Goal: Use online tool/utility: Use online tool/utility

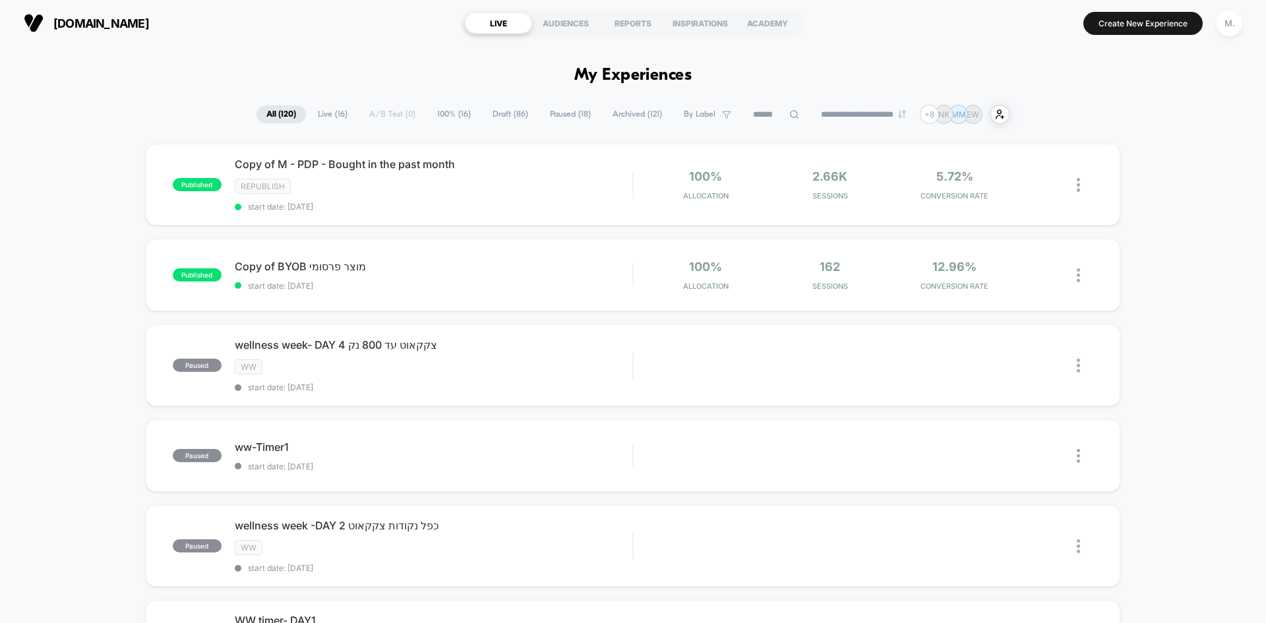
drag, startPoint x: 1126, startPoint y: 25, endPoint x: 1149, endPoint y: 42, distance: 28.4
click at [1124, 24] on button "Create New Experience" at bounding box center [1143, 23] width 119 height 23
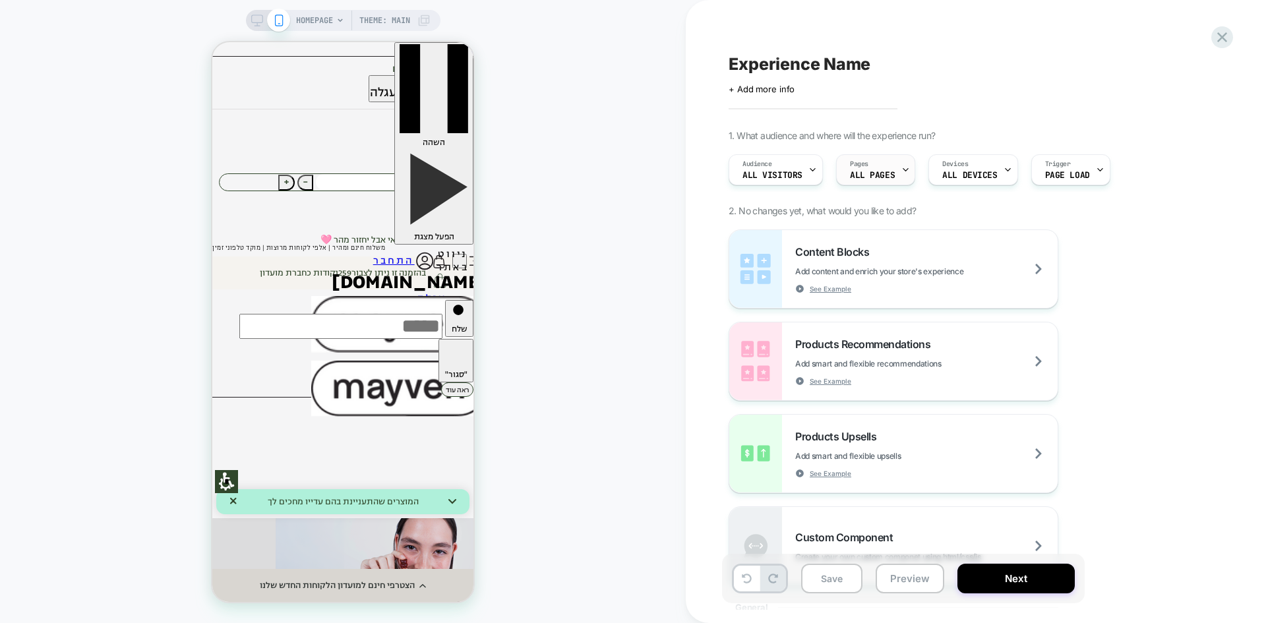
click at [895, 174] on div "Pages ALL PAGES" at bounding box center [872, 170] width 71 height 30
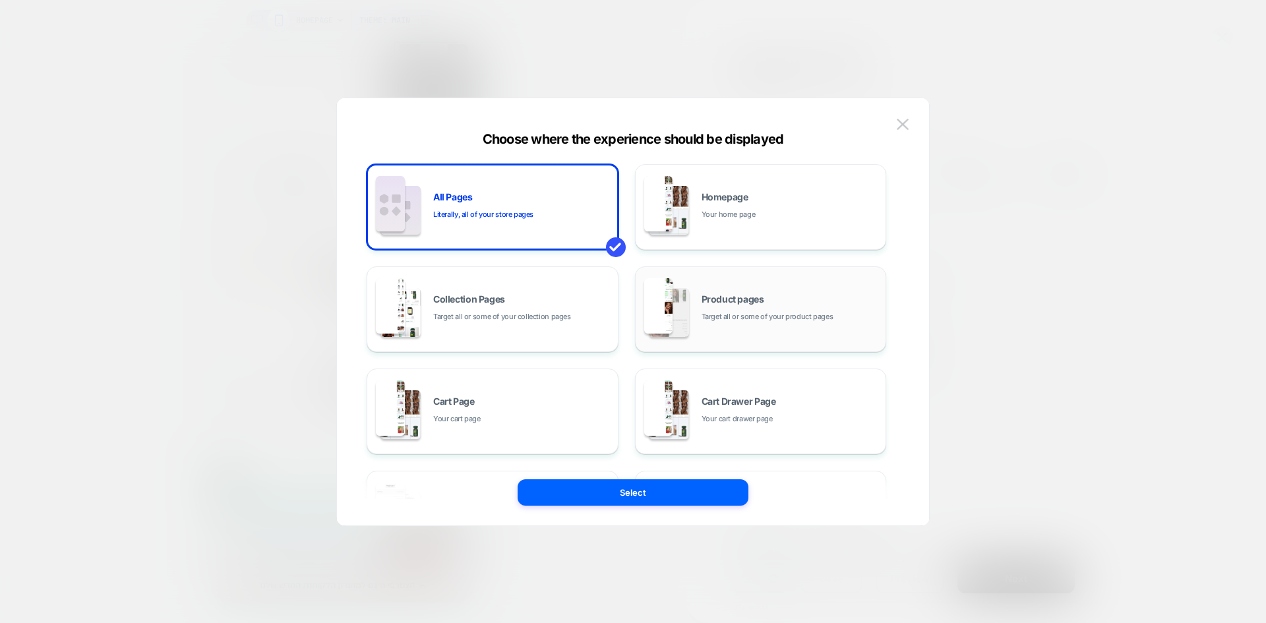
click at [753, 307] on div "Product pages Target all or some of your product pages" at bounding box center [791, 309] width 178 height 28
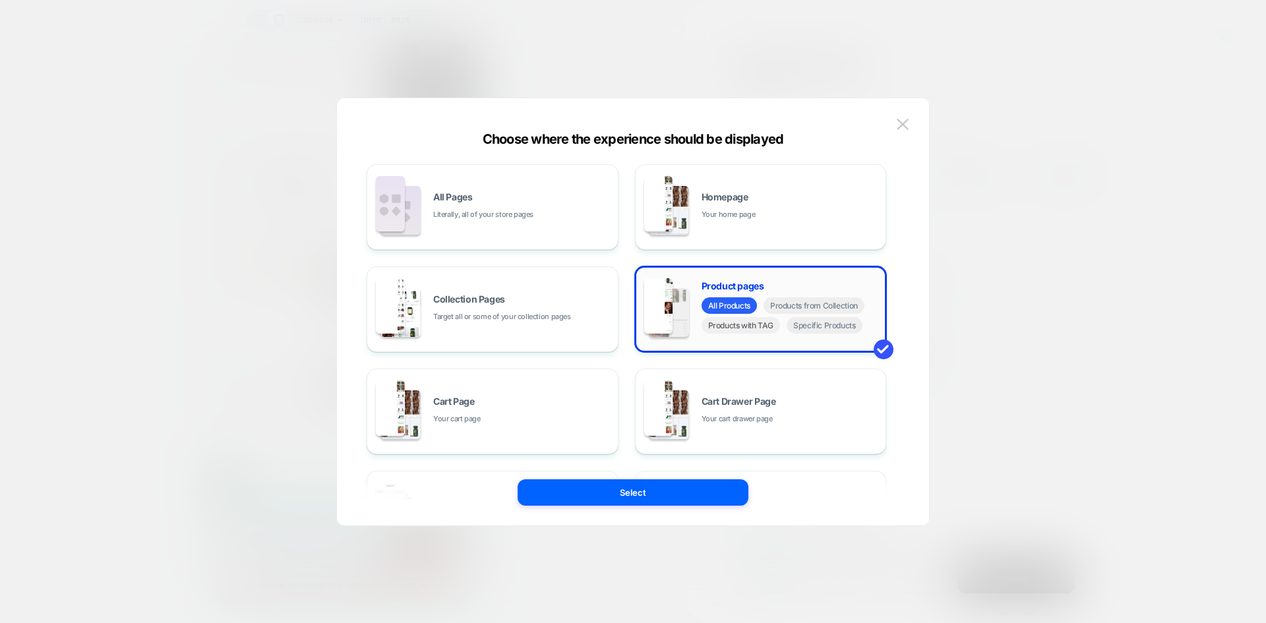
click at [750, 333] on span "Products with TAG" at bounding box center [741, 325] width 79 height 16
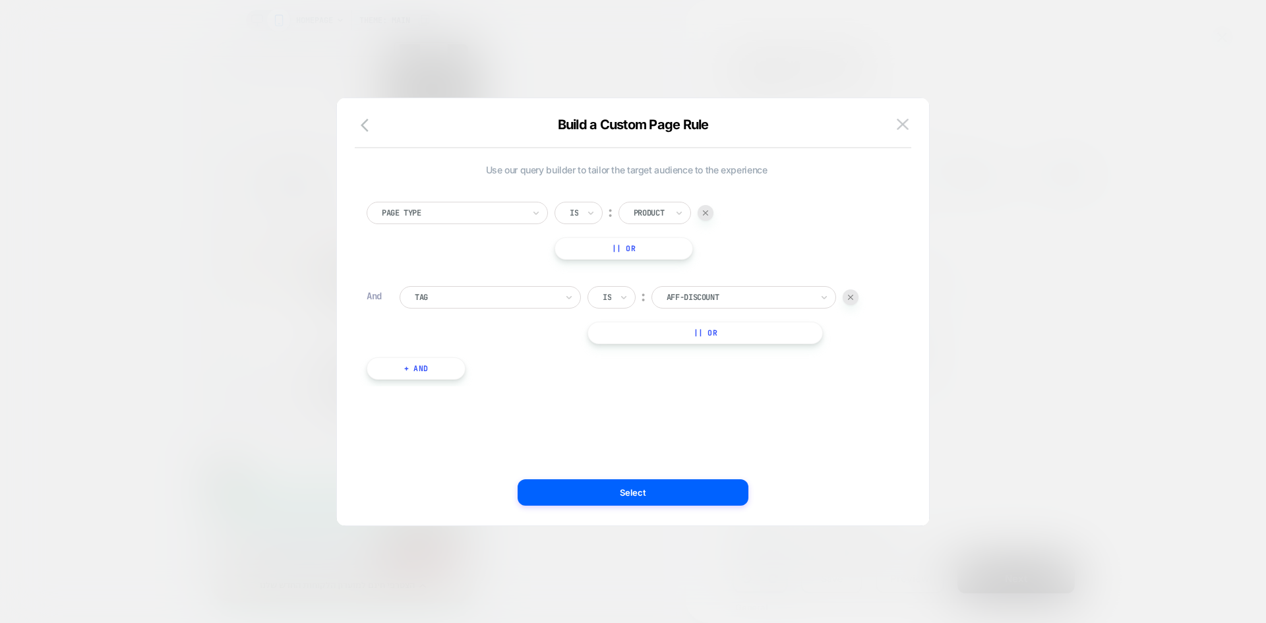
click at [493, 302] on div at bounding box center [486, 297] width 142 height 12
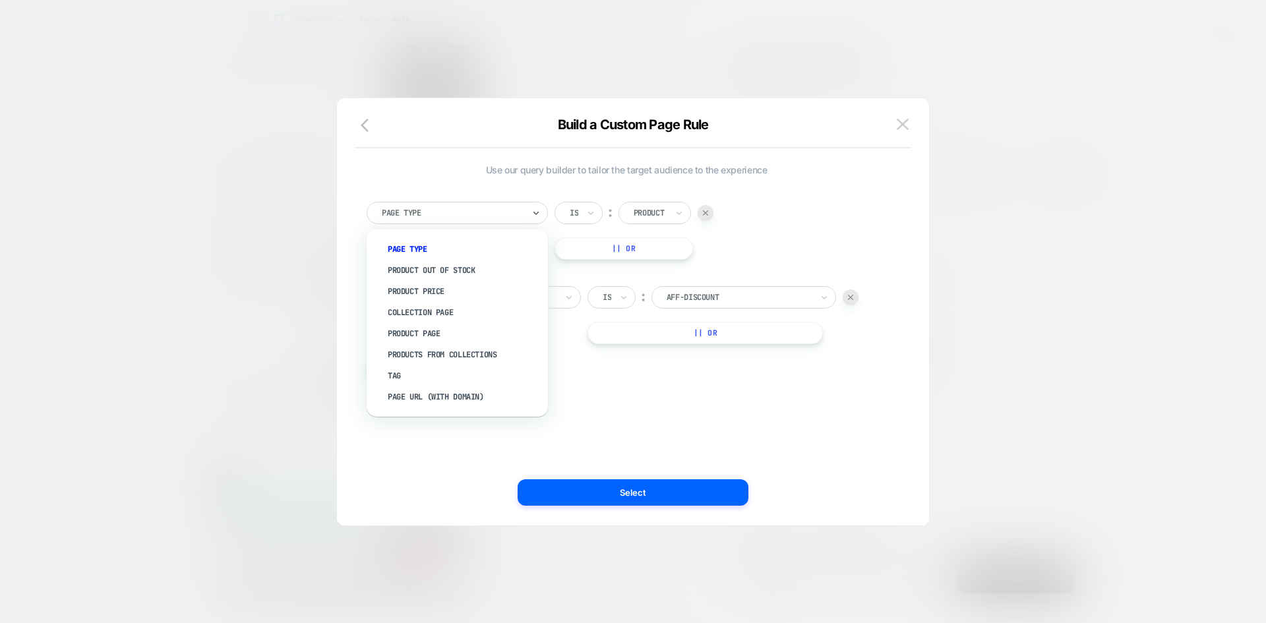
click at [515, 217] on div at bounding box center [453, 213] width 142 height 12
drag, startPoint x: 579, startPoint y: 409, endPoint x: 572, endPoint y: 389, distance: 21.1
click at [579, 408] on div "Use our query builder to tailor the target audience to the experience option Ta…" at bounding box center [626, 312] width 553 height 375
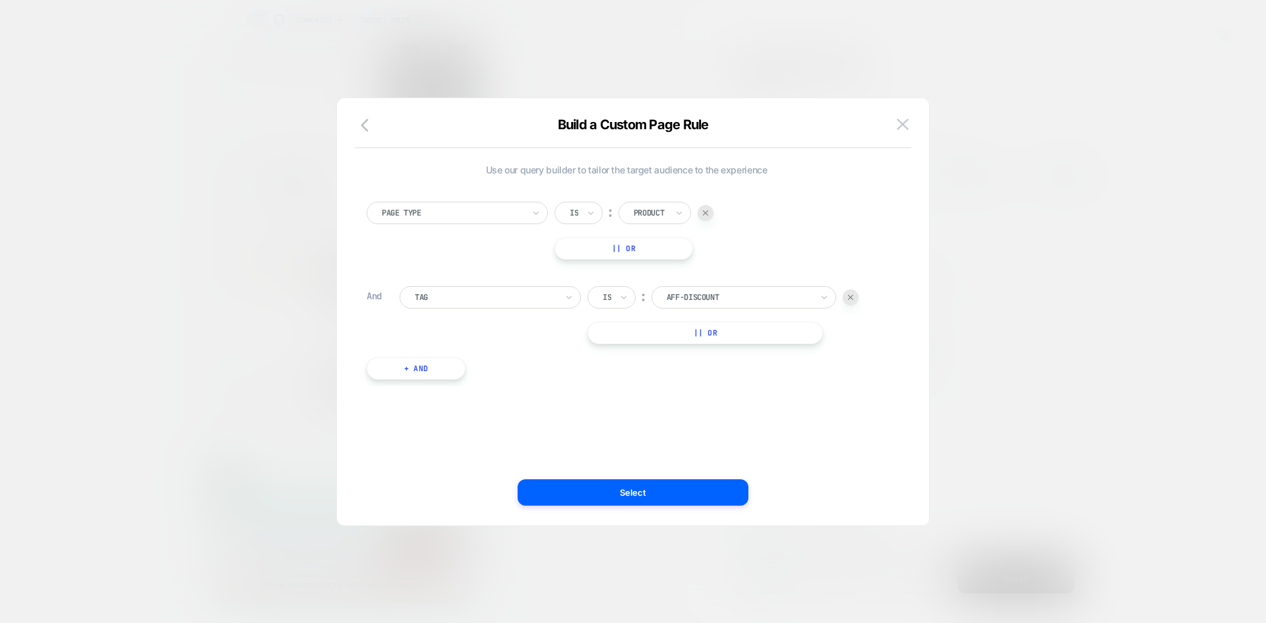
click at [532, 300] on div at bounding box center [486, 297] width 142 height 12
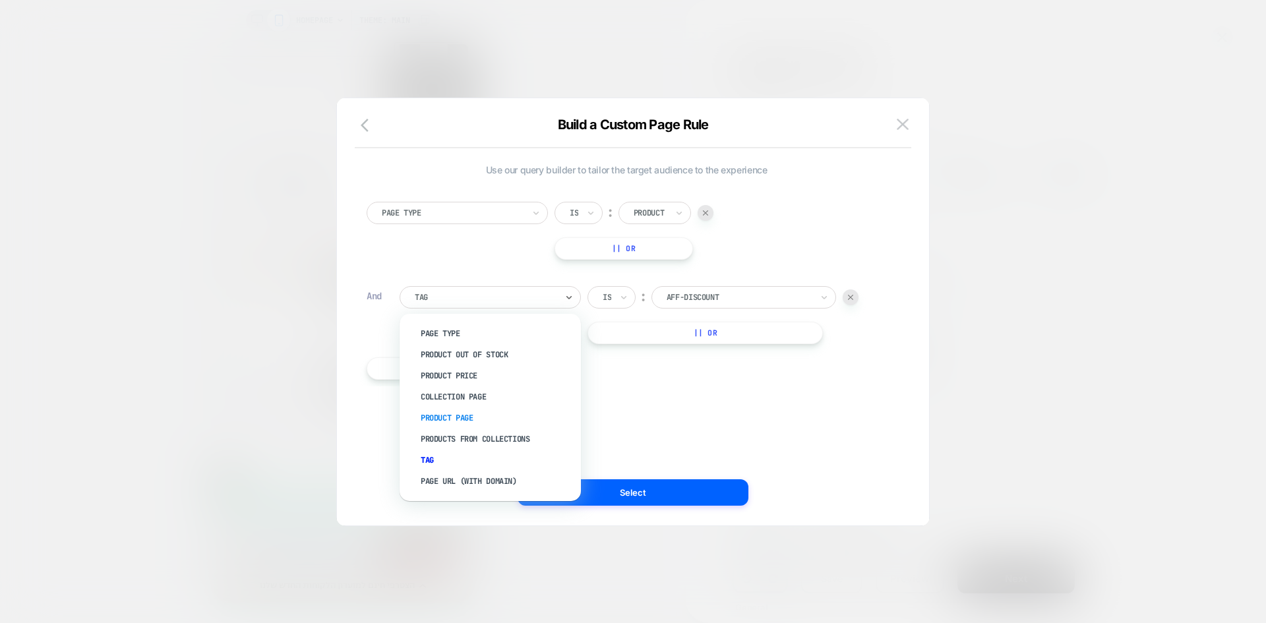
click at [433, 417] on div "Product Page" at bounding box center [497, 418] width 168 height 21
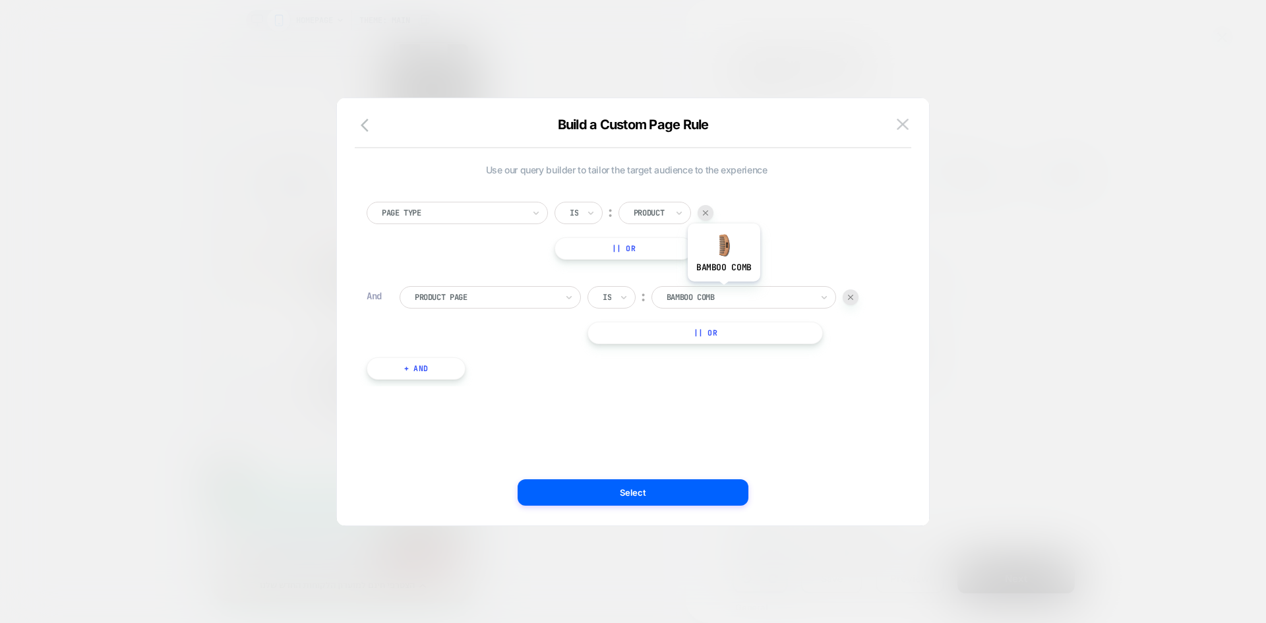
click at [725, 295] on div at bounding box center [739, 297] width 145 height 12
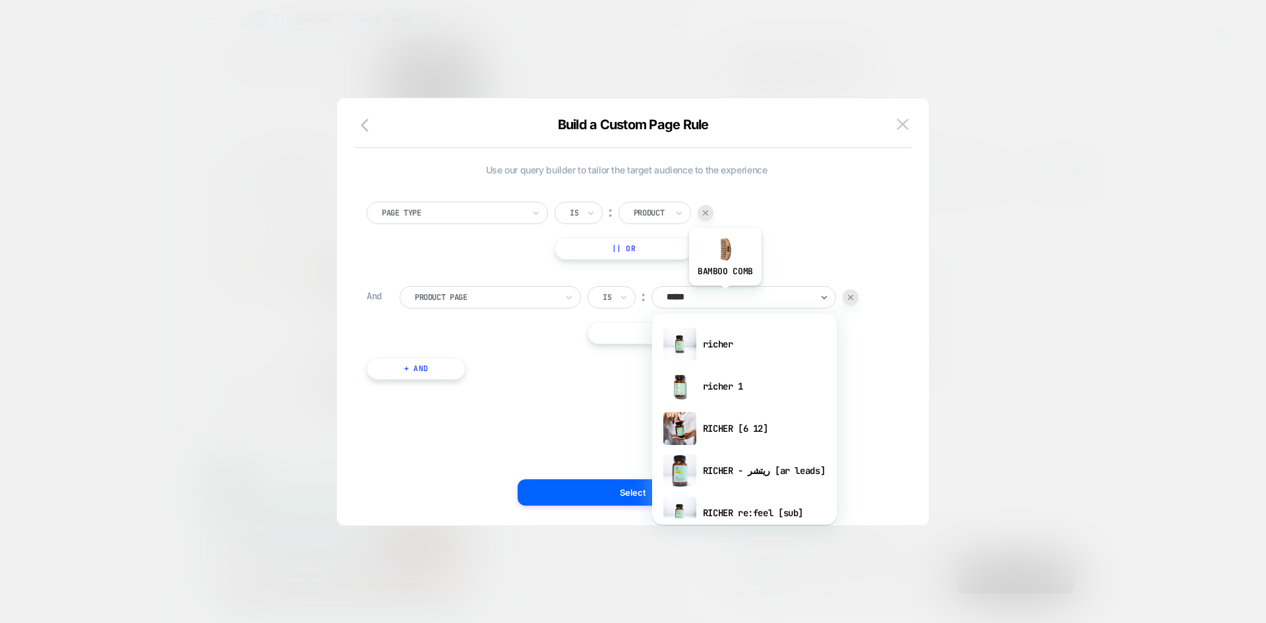
type input "******"
click at [737, 334] on div "richer" at bounding box center [744, 344] width 171 height 42
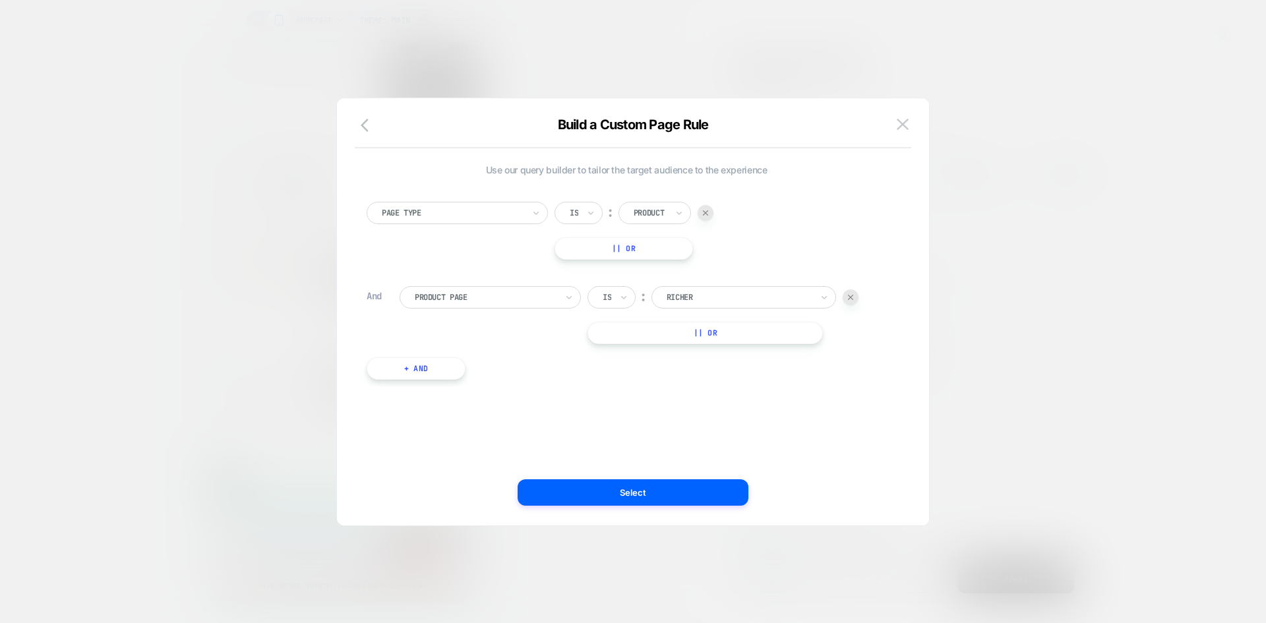
drag, startPoint x: 605, startPoint y: 489, endPoint x: 627, endPoint y: 403, distance: 88.5
click at [605, 488] on button "Select" at bounding box center [633, 492] width 231 height 26
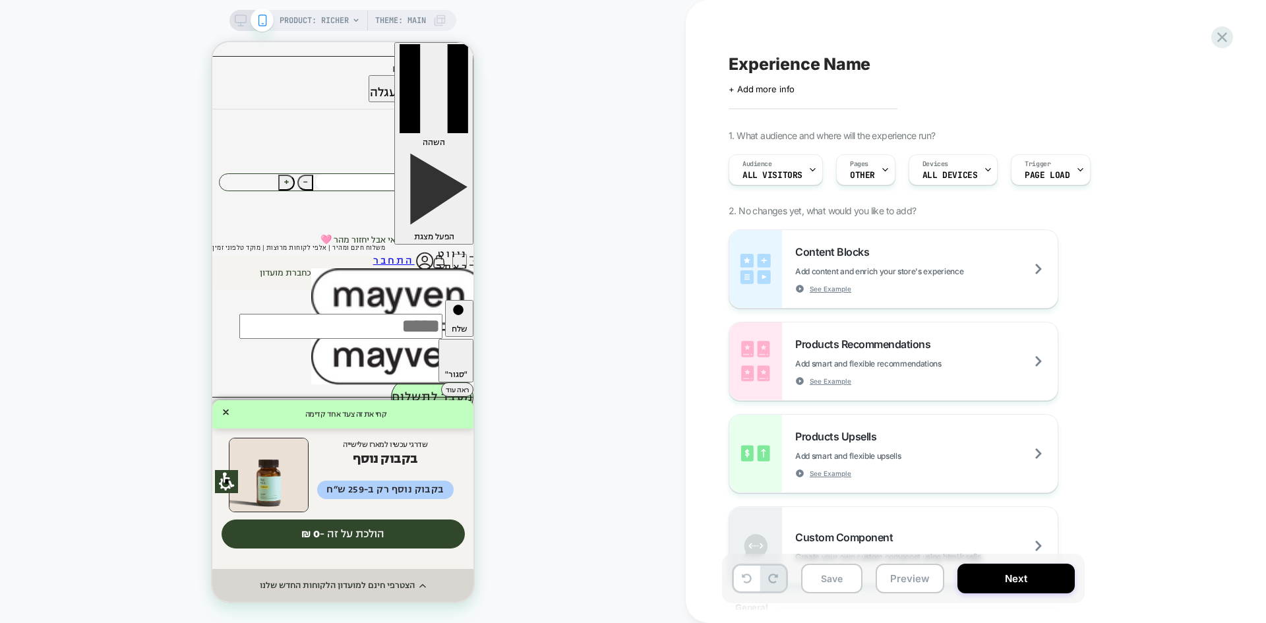
click at [554, 138] on div "PRODUCT: RICHER Theme: MAIN" at bounding box center [343, 311] width 686 height 597
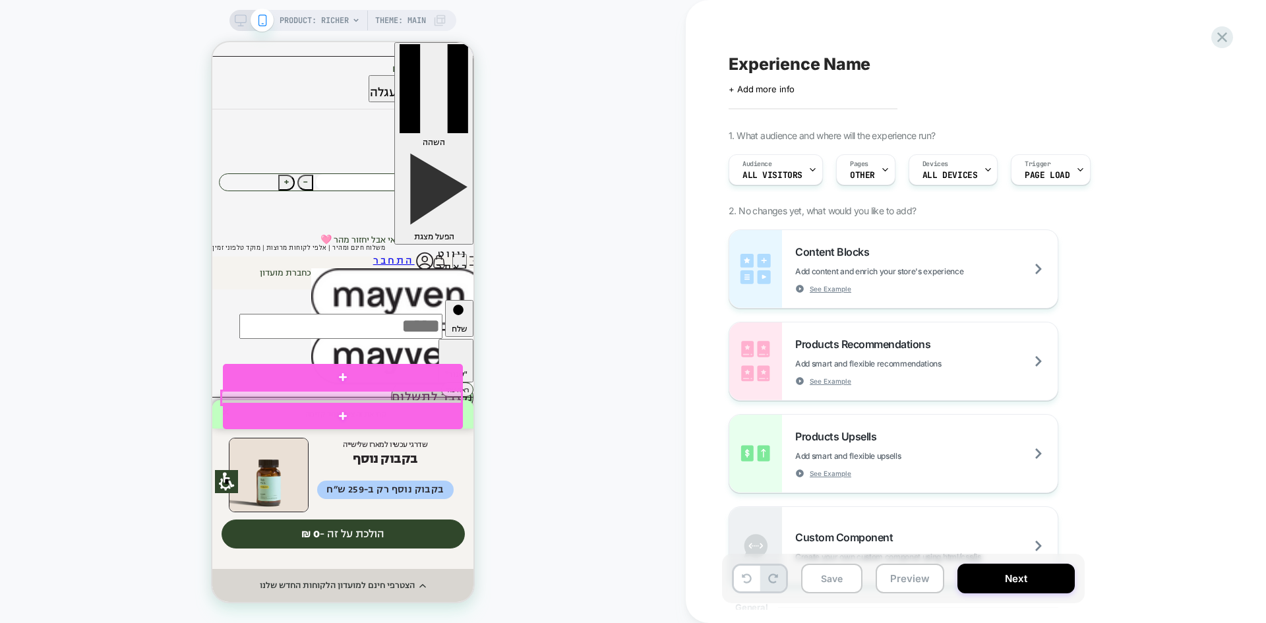
click at [441, 396] on div at bounding box center [342, 398] width 240 height 14
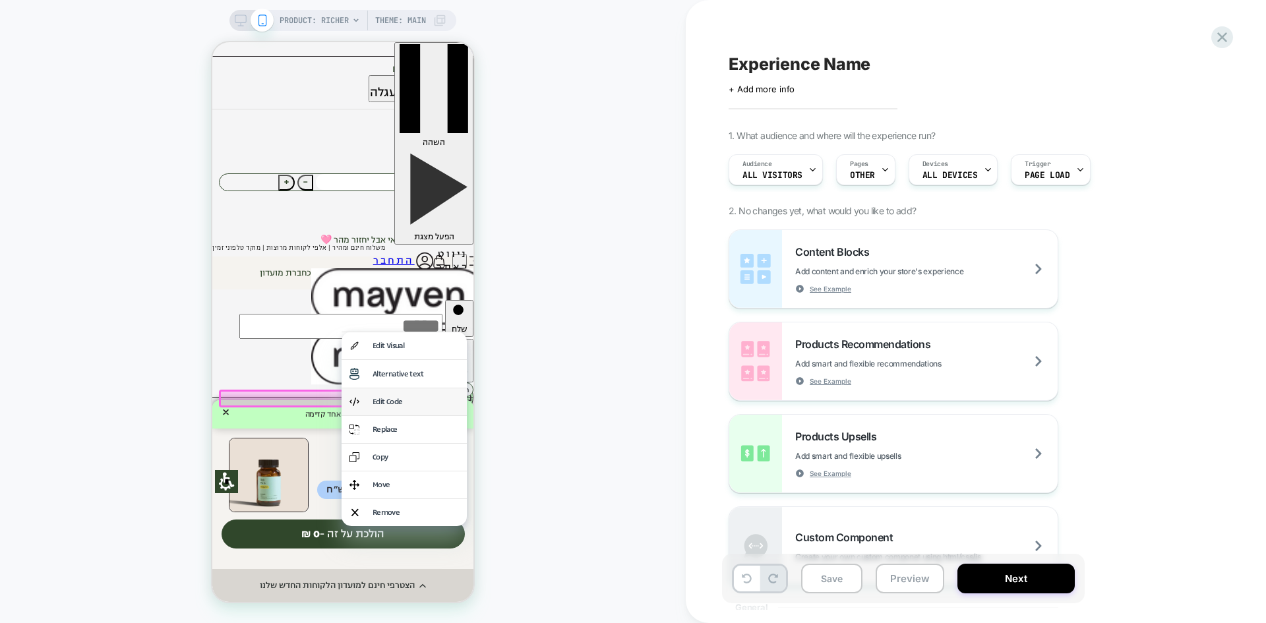
click at [417, 402] on div "Edit Code" at bounding box center [416, 401] width 86 height 11
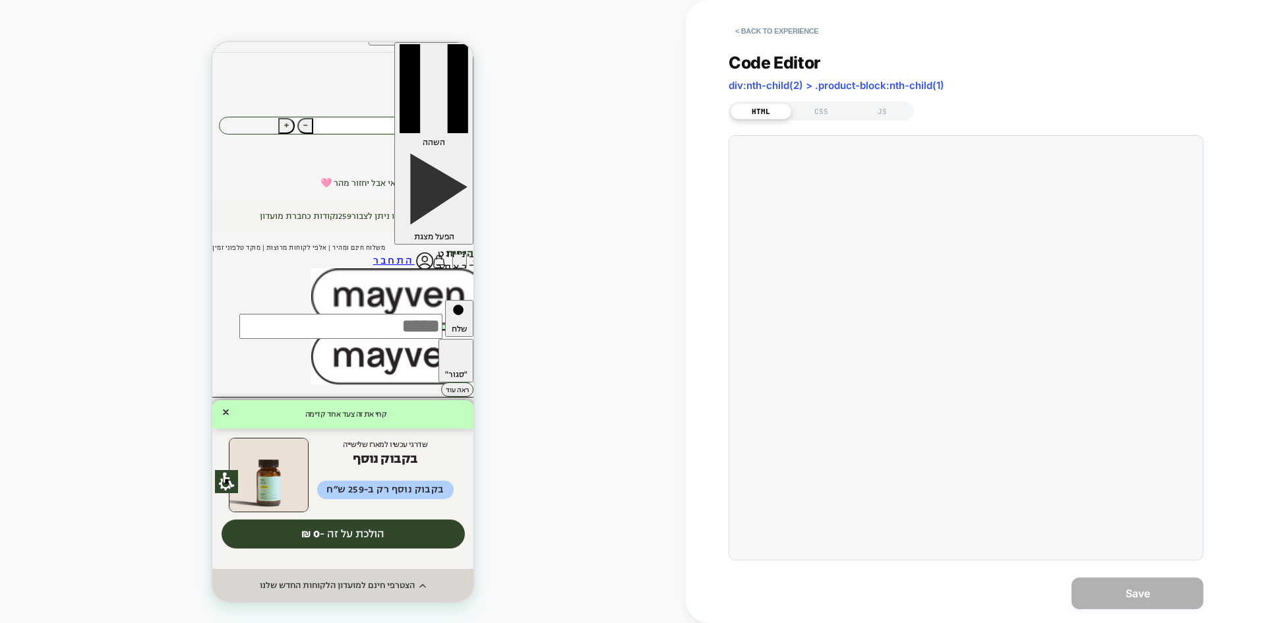
scroll to position [75, 0]
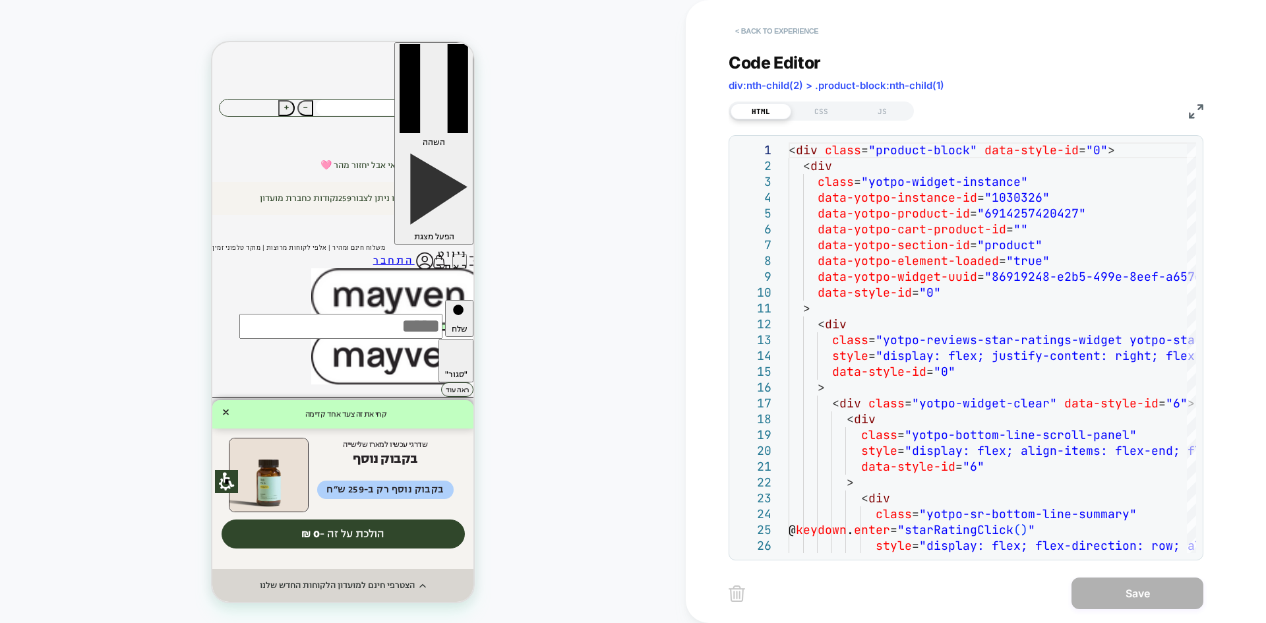
click at [741, 36] on button "< Back to experience" at bounding box center [777, 30] width 96 height 21
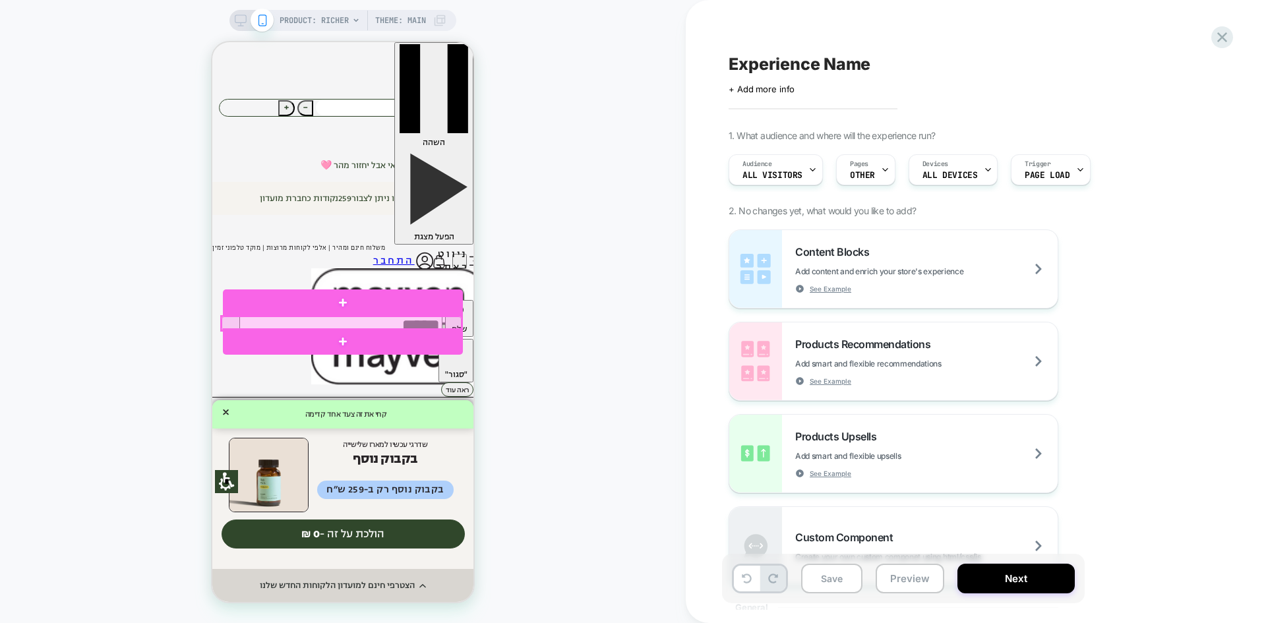
click at [402, 321] on div at bounding box center [342, 324] width 240 height 14
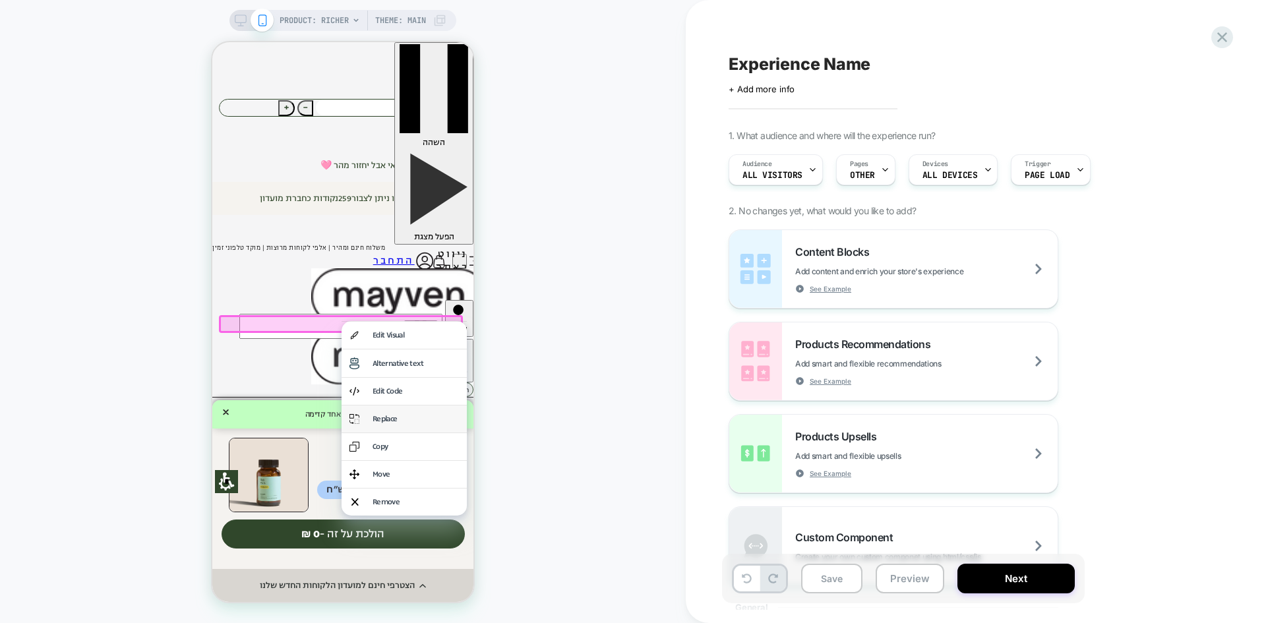
click at [395, 419] on div "Replace" at bounding box center [416, 419] width 86 height 11
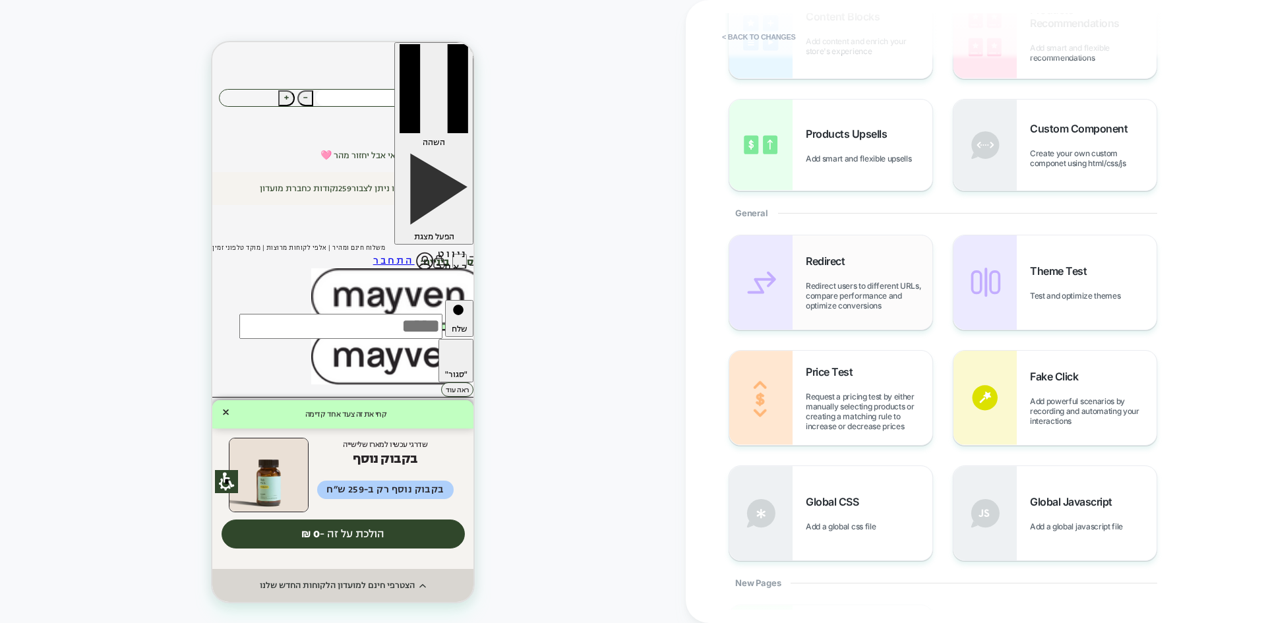
scroll to position [132, 0]
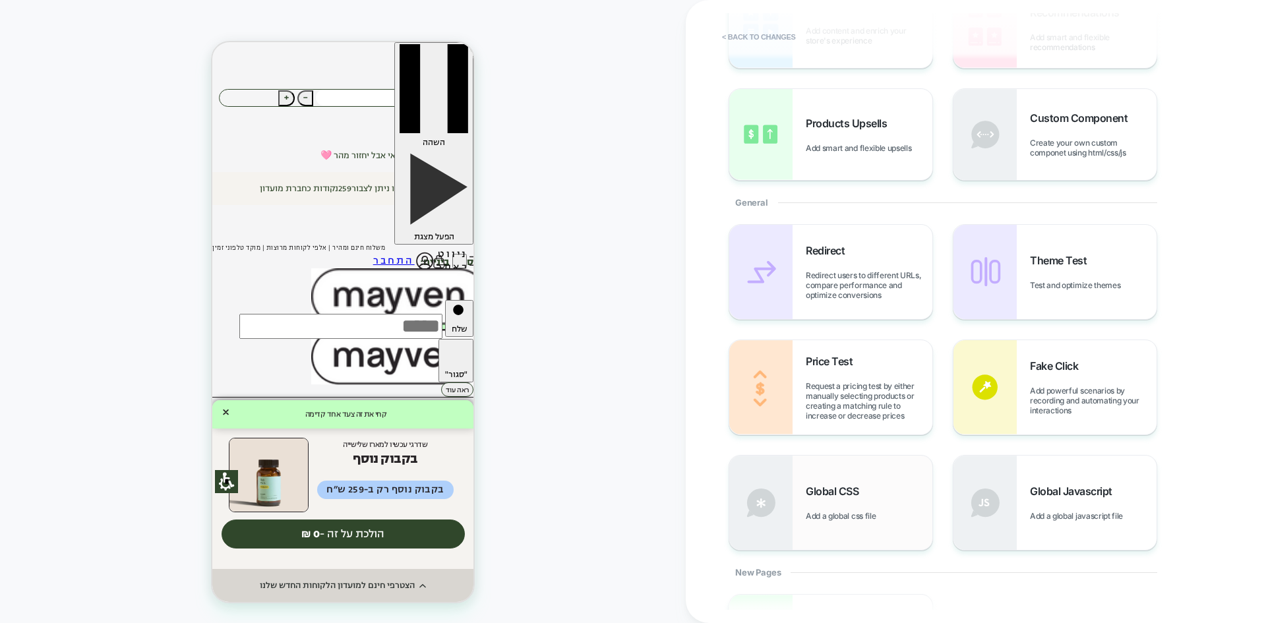
click at [845, 502] on div "Global CSS Add a global css file" at bounding box center [869, 503] width 127 height 36
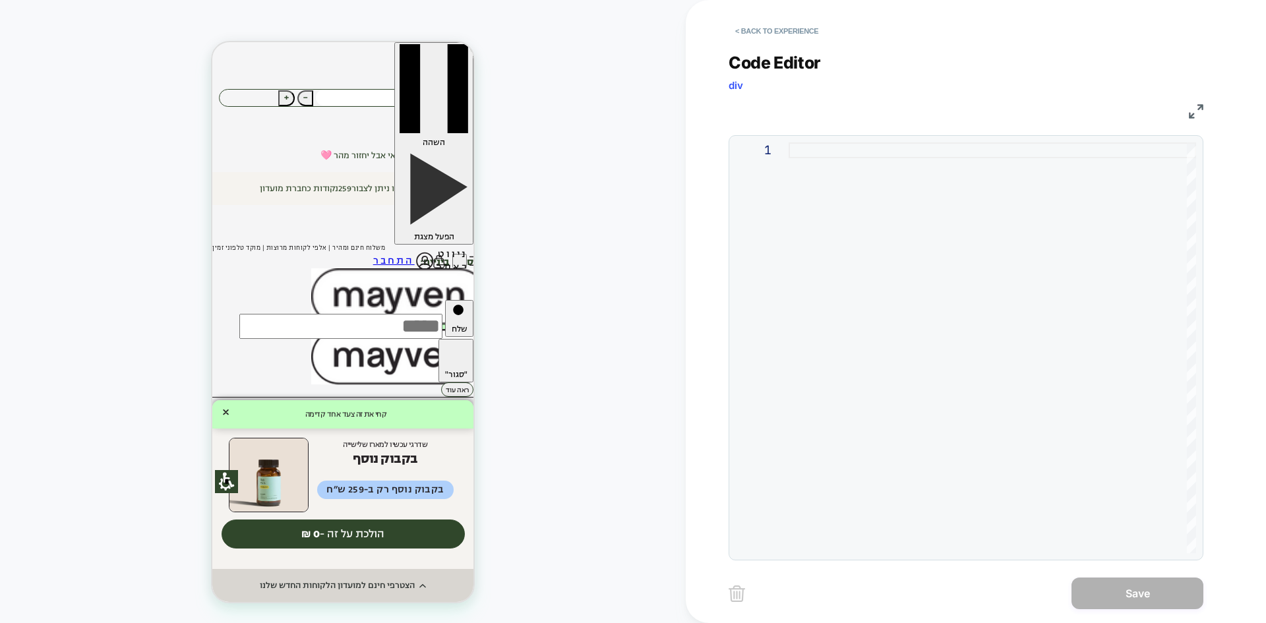
click at [842, 144] on div at bounding box center [993, 347] width 408 height 411
type textarea "****** ****** ******* *******"
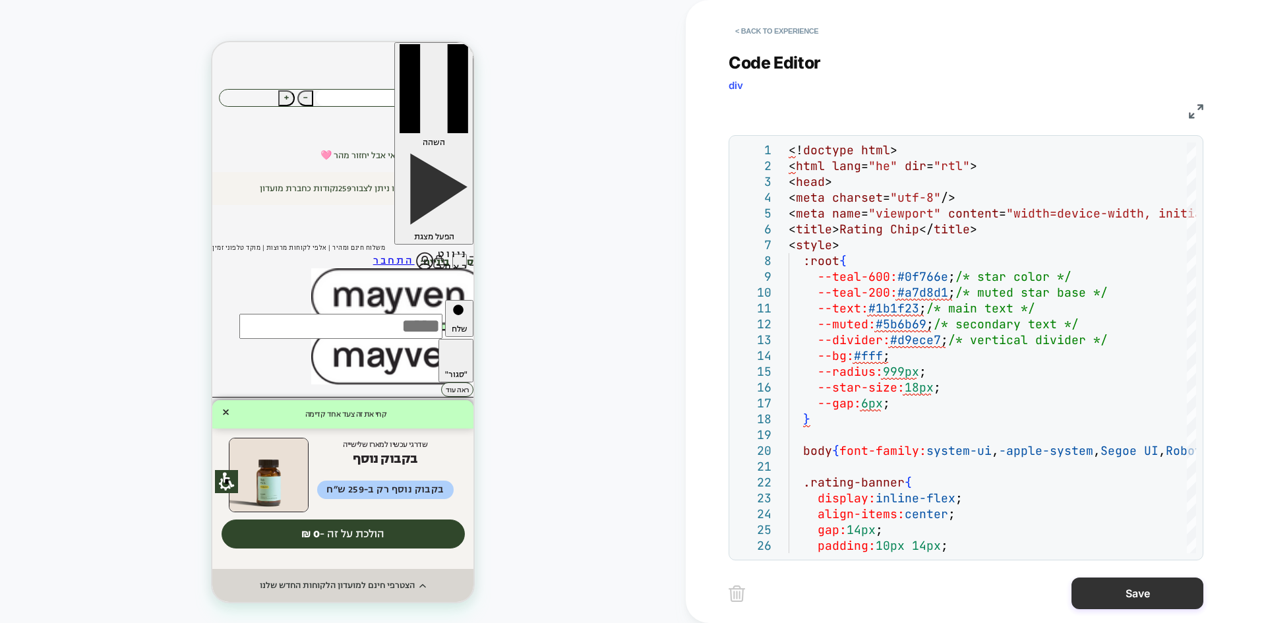
click at [1126, 593] on button "Save" at bounding box center [1138, 594] width 132 height 32
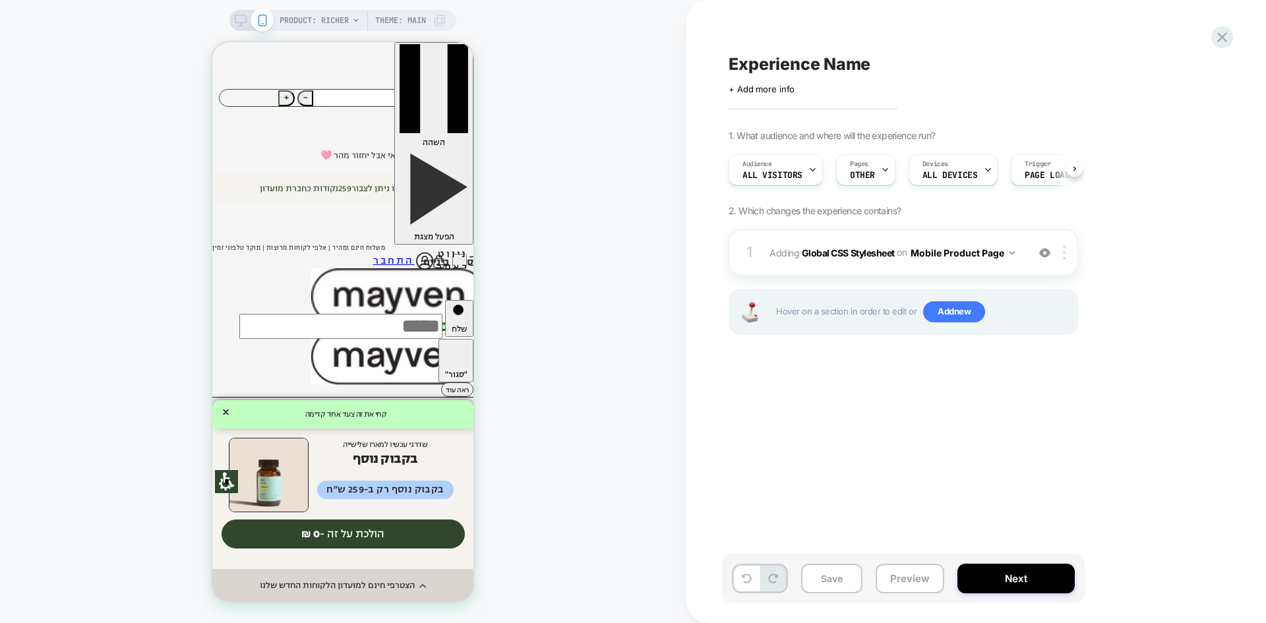
scroll to position [0, 1]
click at [1064, 251] on img at bounding box center [1064, 252] width 3 height 15
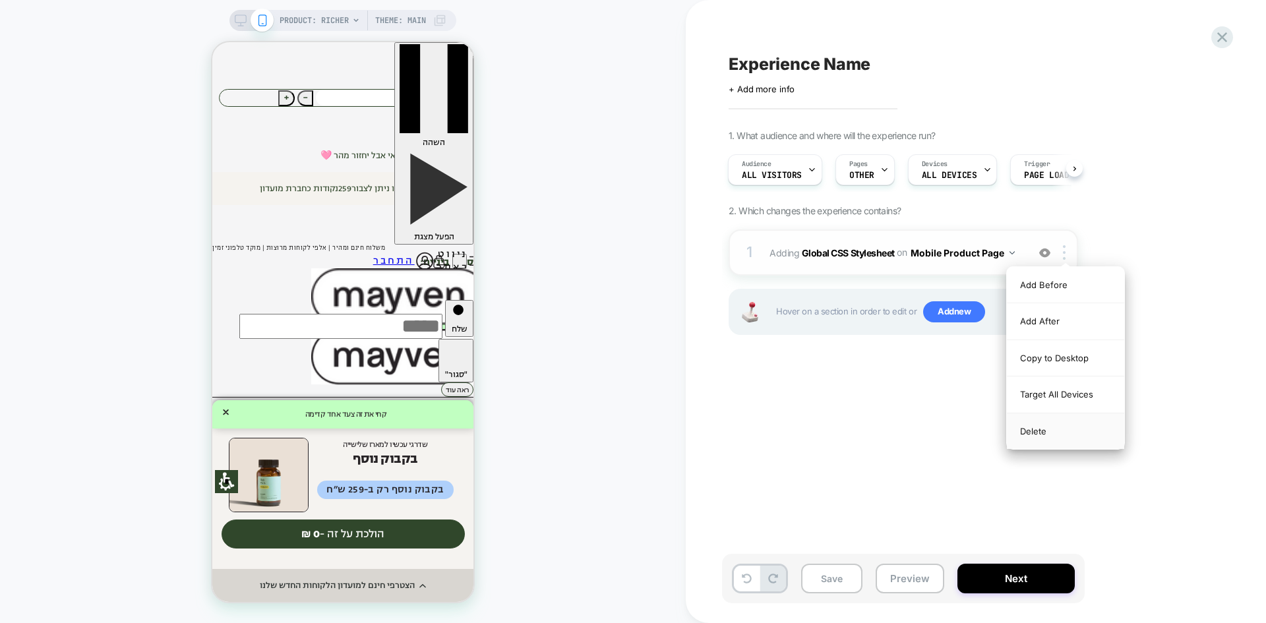
click at [1054, 431] on div "Delete" at bounding box center [1065, 432] width 117 height 36
